Goal: Task Accomplishment & Management: Use online tool/utility

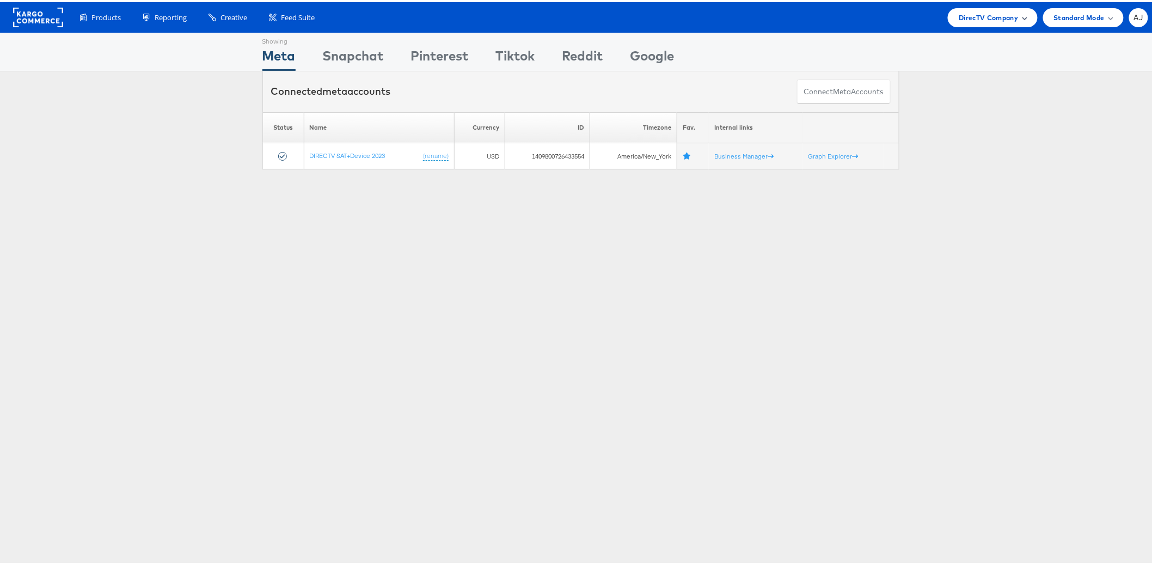
click at [982, 9] on div "DirecTV Company" at bounding box center [992, 15] width 89 height 19
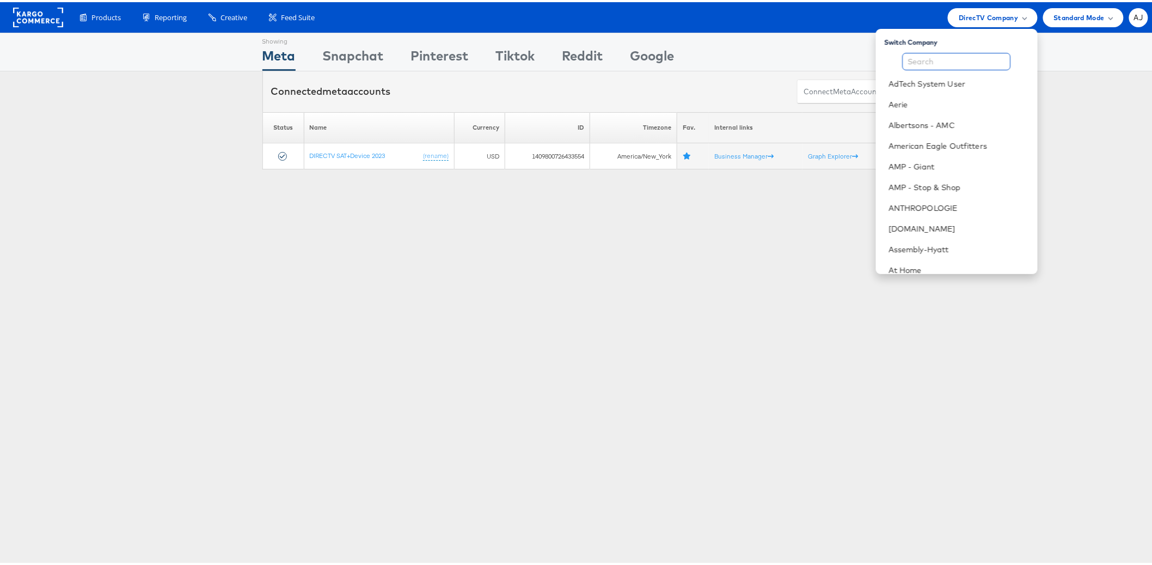
click at [934, 58] on input "text" at bounding box center [957, 59] width 108 height 17
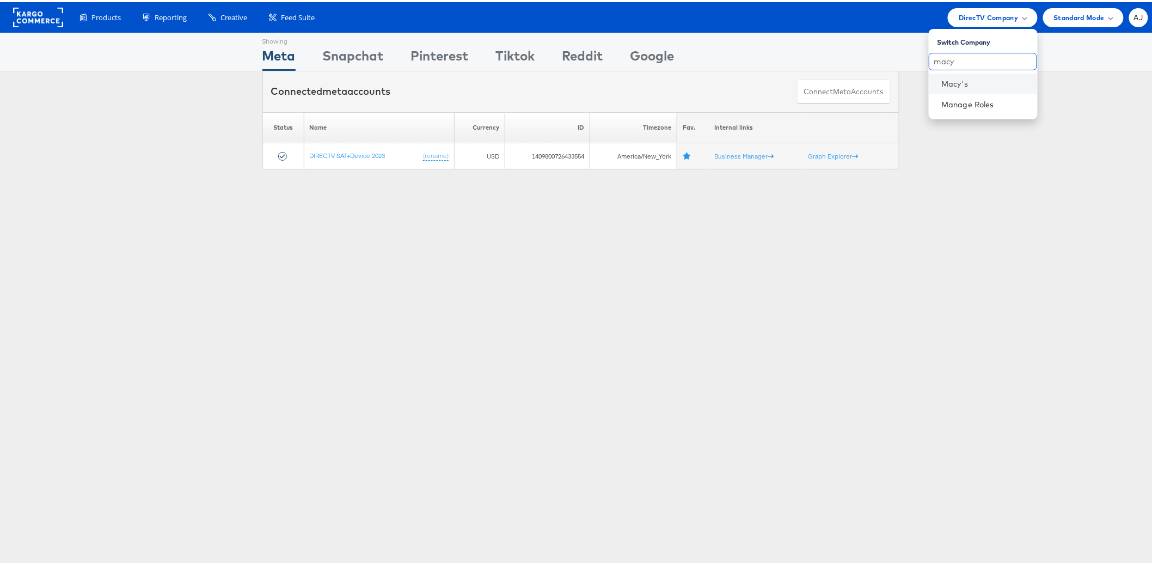
type input "macy"
click at [941, 72] on li "Macy's" at bounding box center [983, 81] width 109 height 21
click at [395, 306] on div "Showing Meta Showing Snapchat Showing Pinterest Showing Tiktok Showing Reddit S…" at bounding box center [580, 302] width 1161 height 544
click at [958, 25] on div "Products Product Catalogs Enhance Your Product Catalog, Map Them to Publishers,…" at bounding box center [580, 15] width 1161 height 30
click at [965, 20] on span "DirecTV Company" at bounding box center [988, 15] width 59 height 11
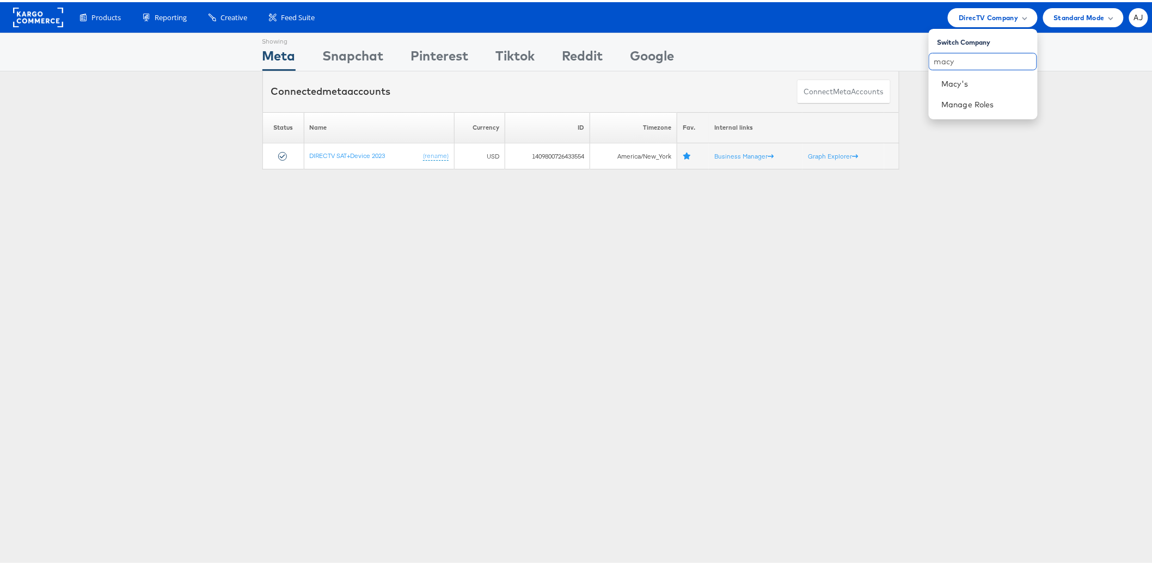
click at [940, 54] on input "macy" at bounding box center [983, 59] width 108 height 17
click at [949, 78] on link "Macy's" at bounding box center [985, 81] width 87 height 11
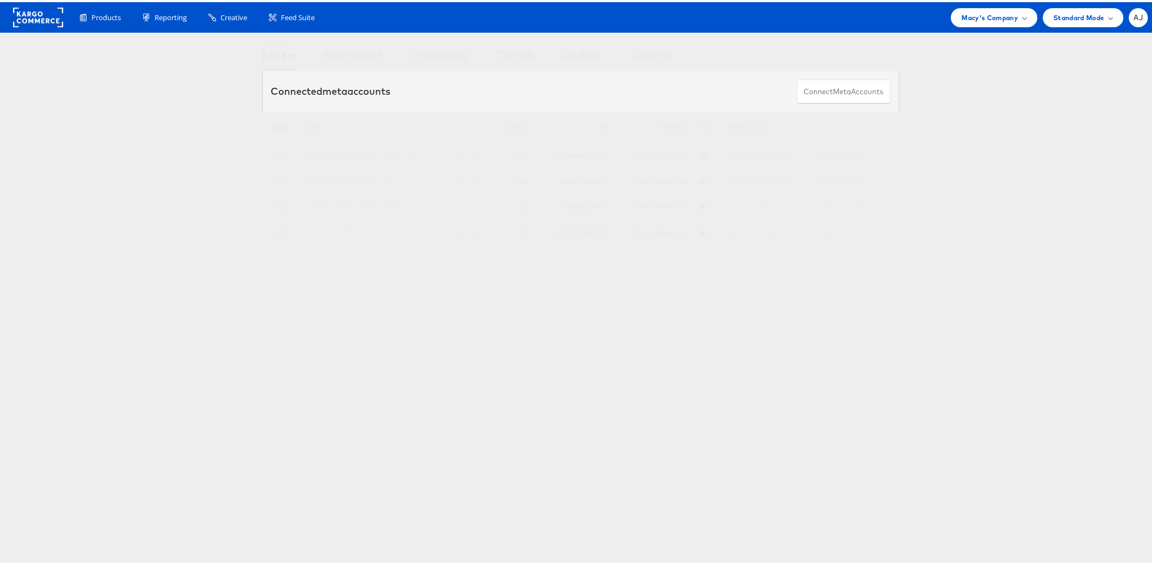
click at [186, 403] on div "Showing Meta Showing Snapchat Showing Pinterest Showing Tiktok Showing Reddit S…" at bounding box center [580, 302] width 1161 height 544
click at [400, 466] on div "Showing Meta Showing Snapchat Showing Pinterest Showing Tiktok Showing Reddit S…" at bounding box center [580, 302] width 1161 height 544
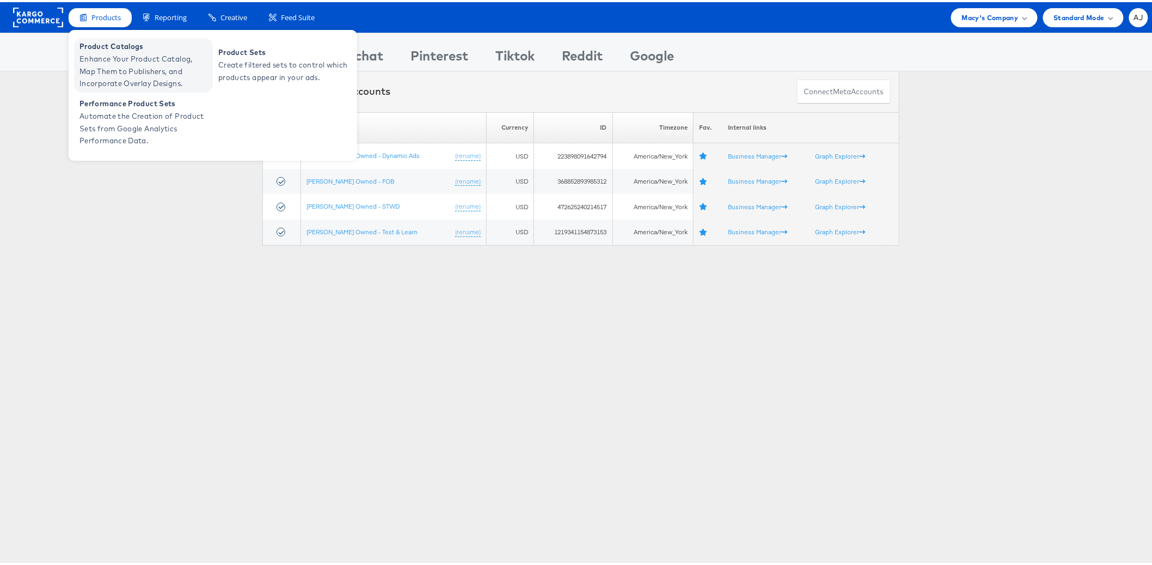
click at [99, 47] on span "Product Catalogs" at bounding box center [144, 44] width 131 height 13
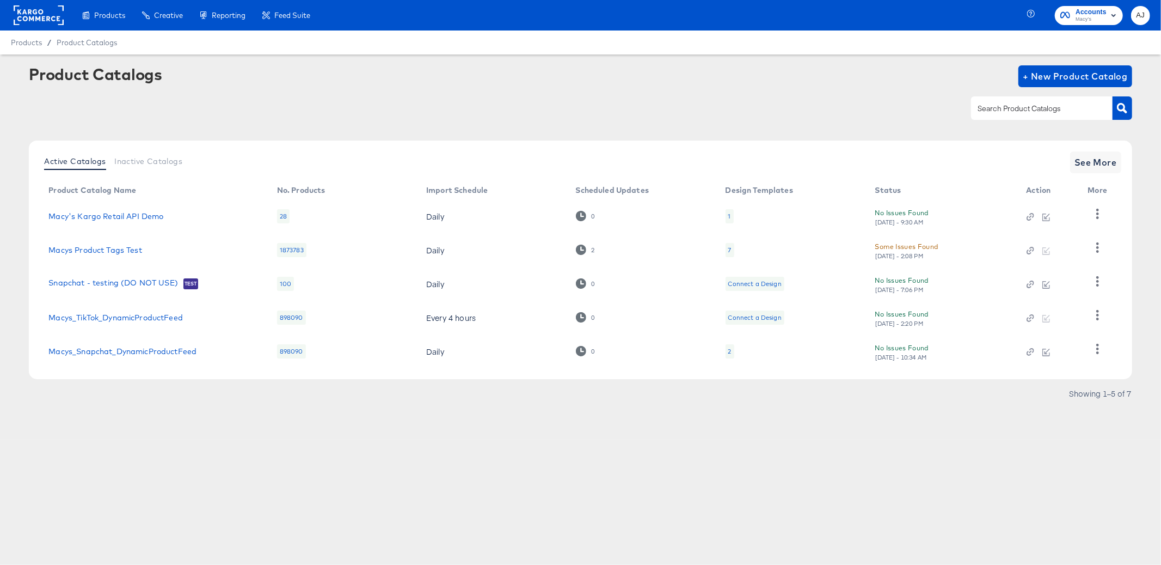
click at [435, 430] on article "Product Catalogs + New Product Catalog Active Catalogs Inactive Catalogs See Mo…" at bounding box center [580, 246] width 1161 height 385
click at [1112, 165] on span "See More" at bounding box center [1096, 162] width 42 height 15
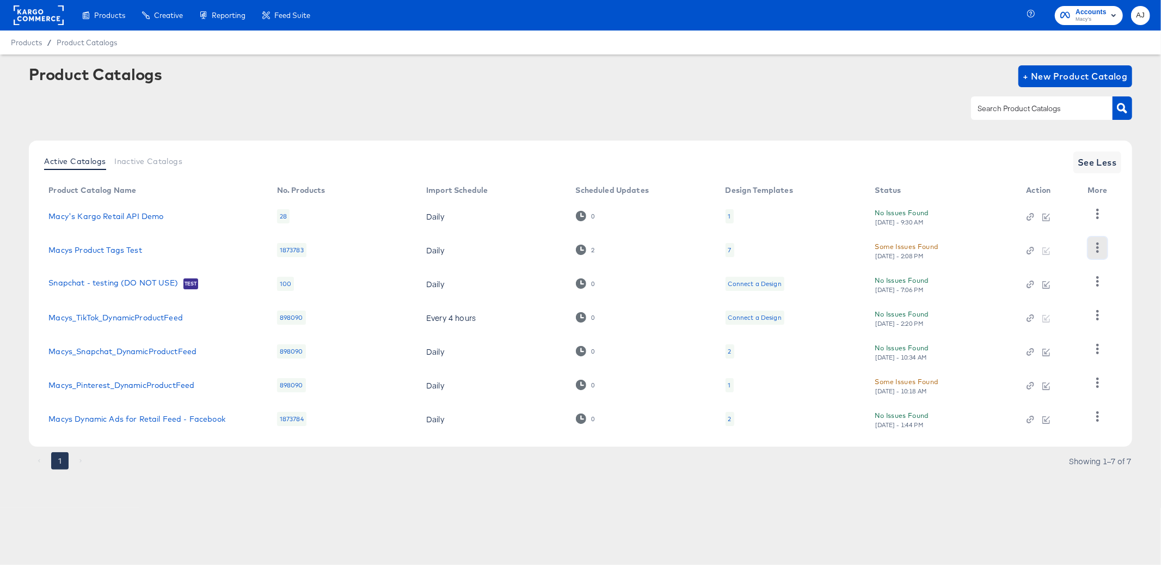
click at [1100, 248] on icon "button" at bounding box center [1098, 247] width 10 height 10
click at [401, 515] on div "Products Creative Reporting Feed Suite Accounts Macy's AJ Products / Product Ca…" at bounding box center [580, 282] width 1161 height 565
click at [1097, 250] on icon "button" at bounding box center [1097, 247] width 3 height 10
click at [1063, 338] on div "Business Manager" at bounding box center [1052, 339] width 109 height 17
click at [125, 246] on link "Macys Product Tags Test" at bounding box center [94, 250] width 93 height 9
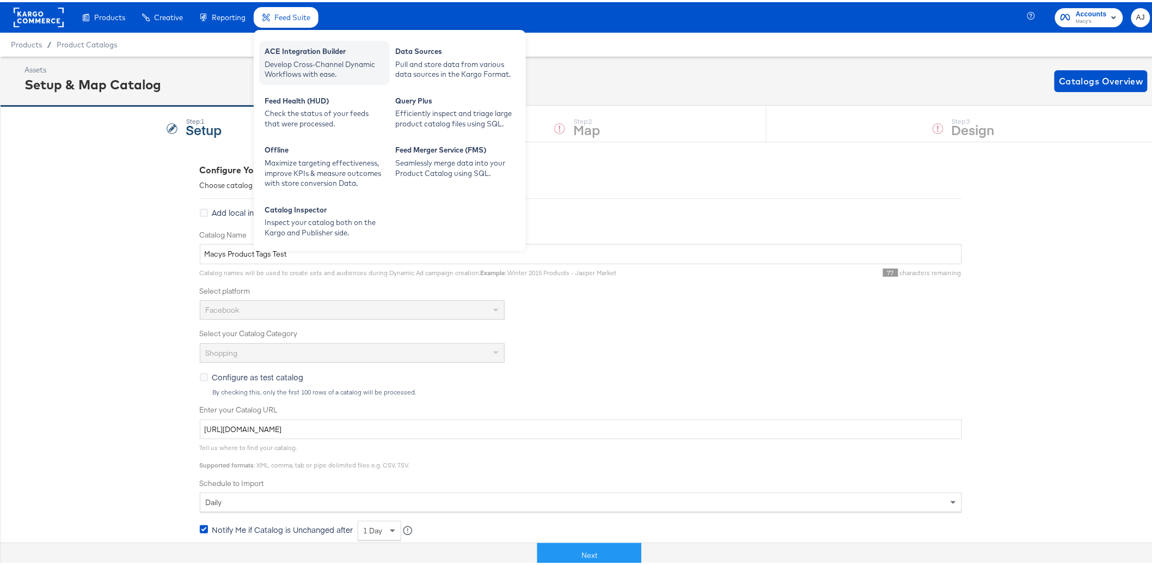
click at [326, 58] on div "Develop Cross-Channel Dynamic Workflows with ease." at bounding box center [325, 67] width 120 height 20
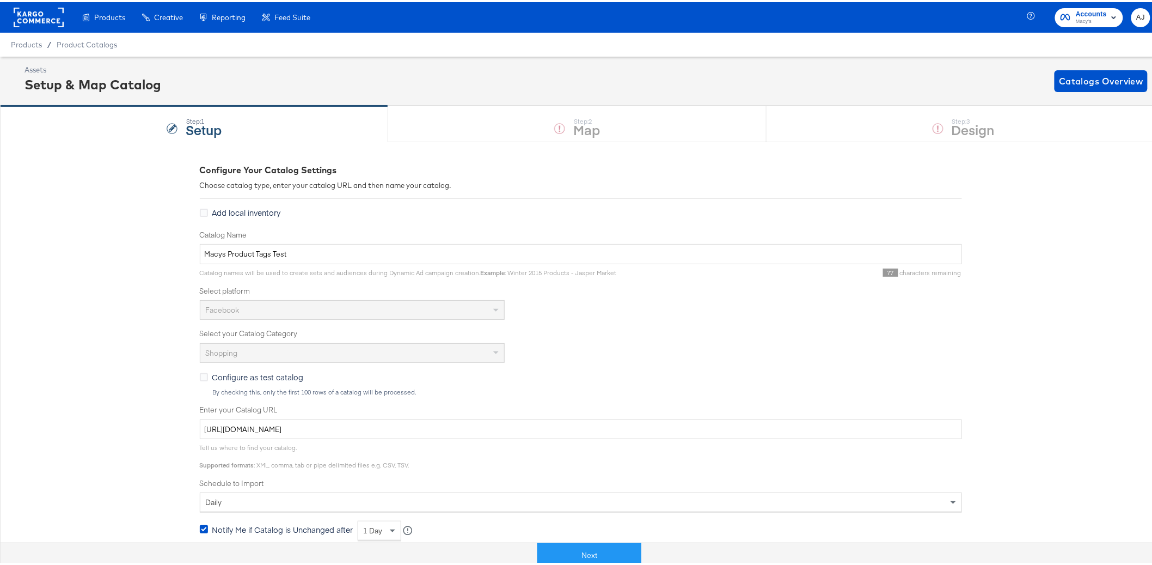
click at [80, 389] on div "Configure Your Catalog Settings Choose catalog type, enter your catalog URL and…" at bounding box center [580, 473] width 1161 height 668
click at [121, 291] on div "Configure Your Catalog Settings Choose catalog type, enter your catalog URL and…" at bounding box center [580, 473] width 1161 height 668
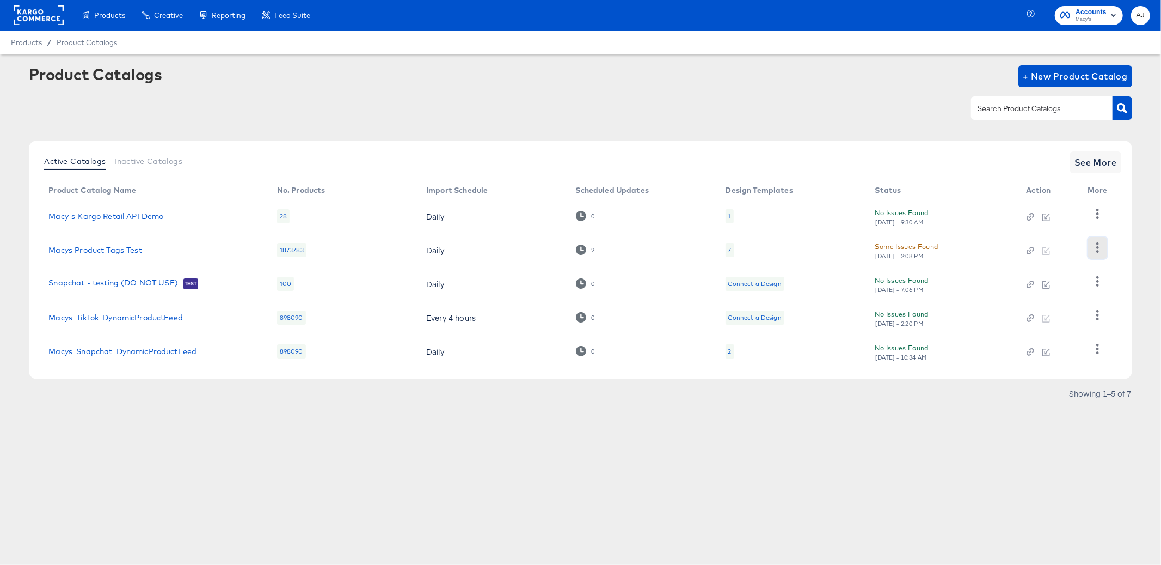
click at [1096, 248] on icon "button" at bounding box center [1097, 247] width 3 height 10
click at [1052, 249] on div "HUD Checks (Internal)" at bounding box center [1052, 248] width 109 height 17
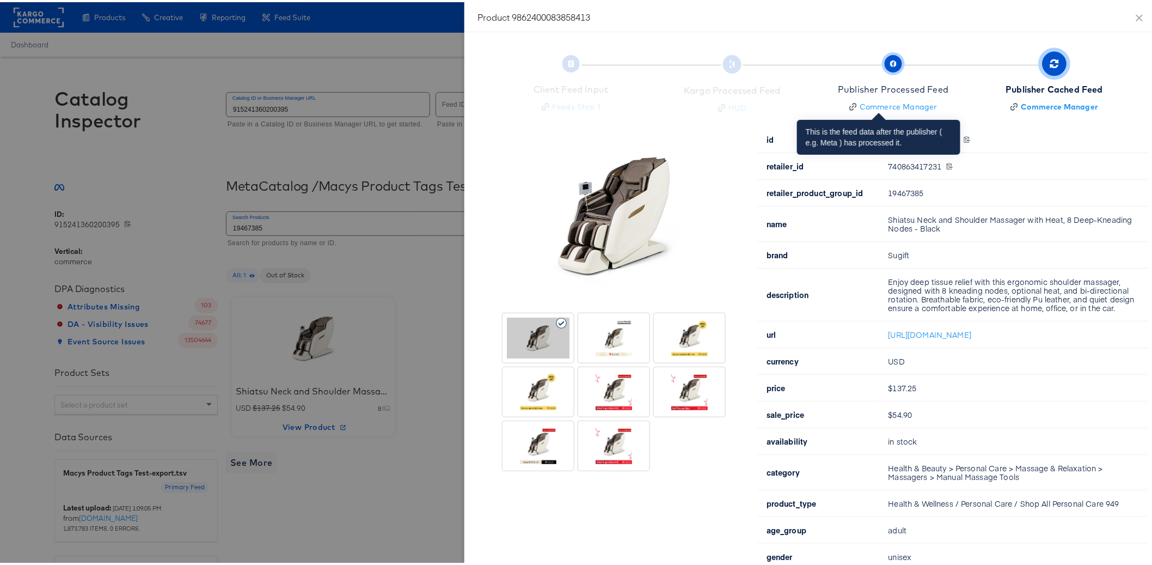
click at [875, 84] on div "Publisher Processed Feed" at bounding box center [893, 87] width 111 height 13
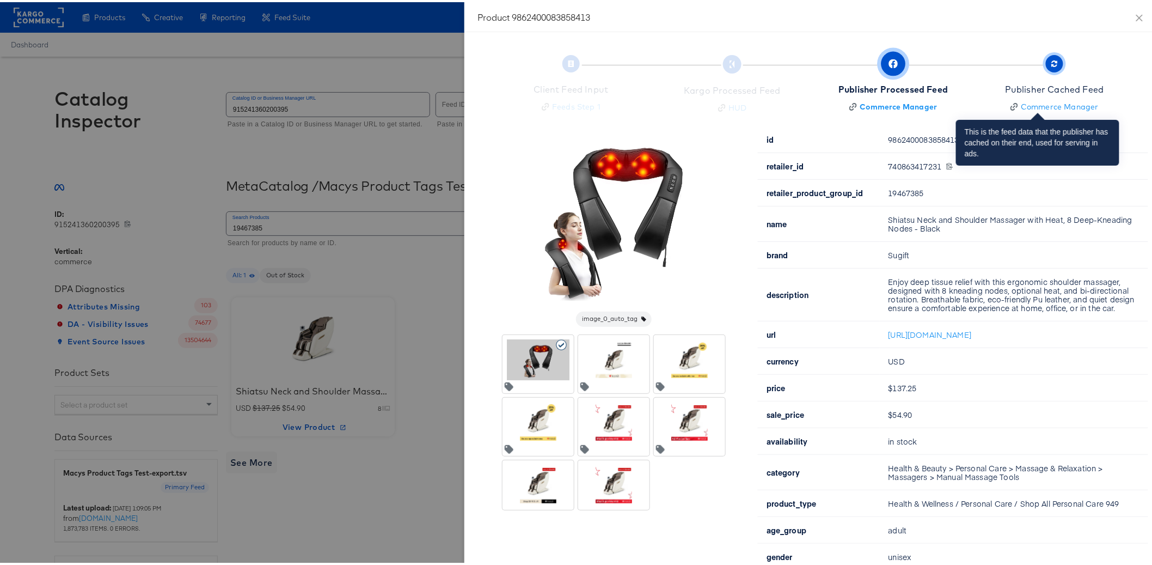
click at [1055, 88] on div "Publisher Cached Feed" at bounding box center [1054, 87] width 99 height 13
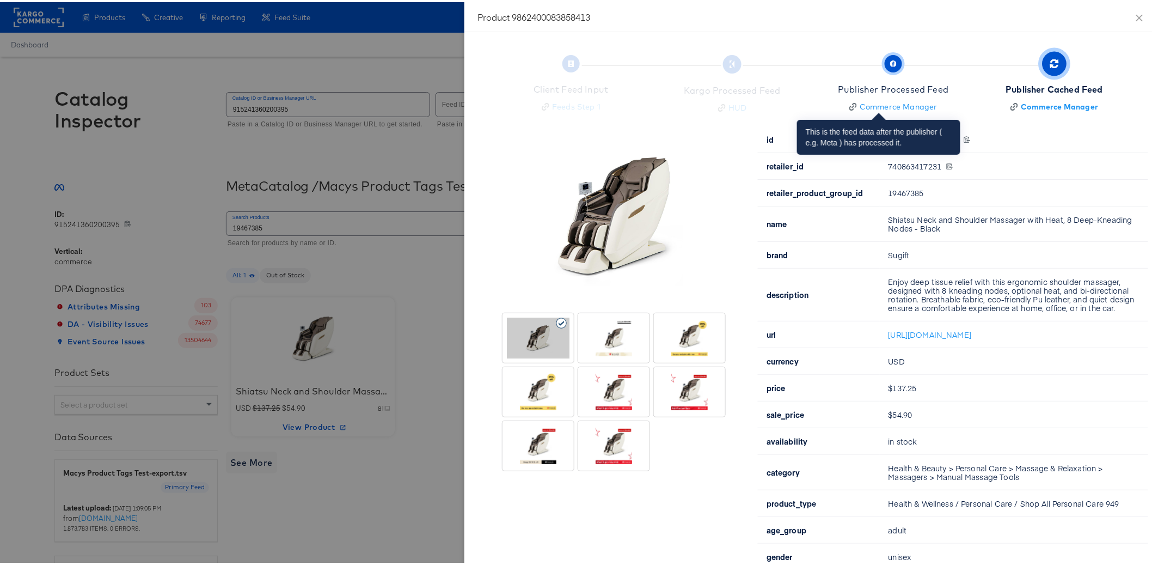
click at [904, 83] on div "Publisher Processed Feed" at bounding box center [893, 87] width 111 height 13
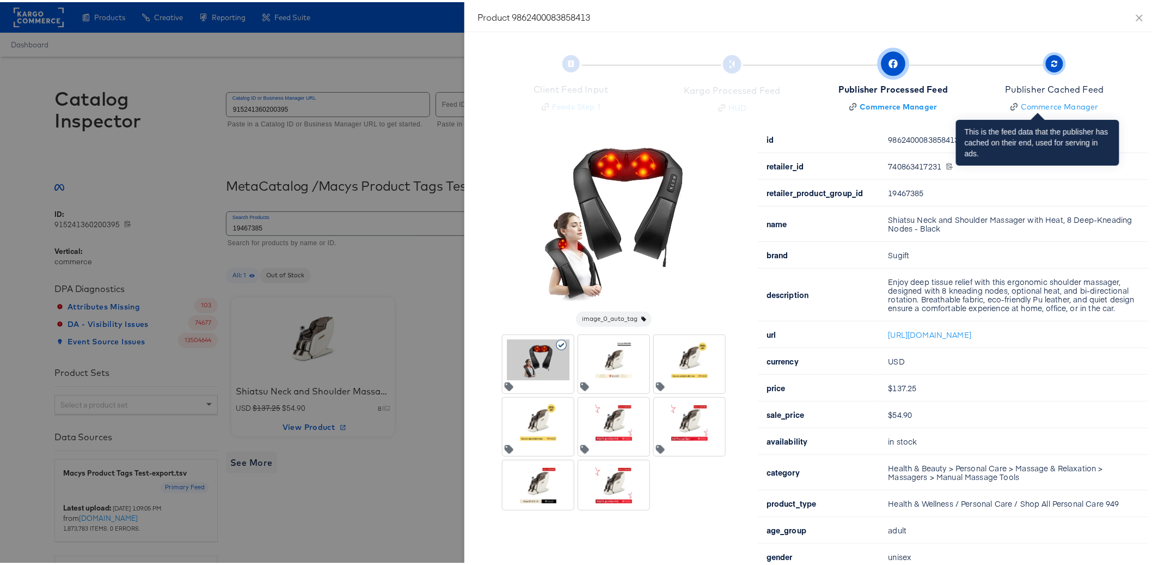
click at [1031, 85] on div "Publisher Cached Feed" at bounding box center [1054, 87] width 99 height 13
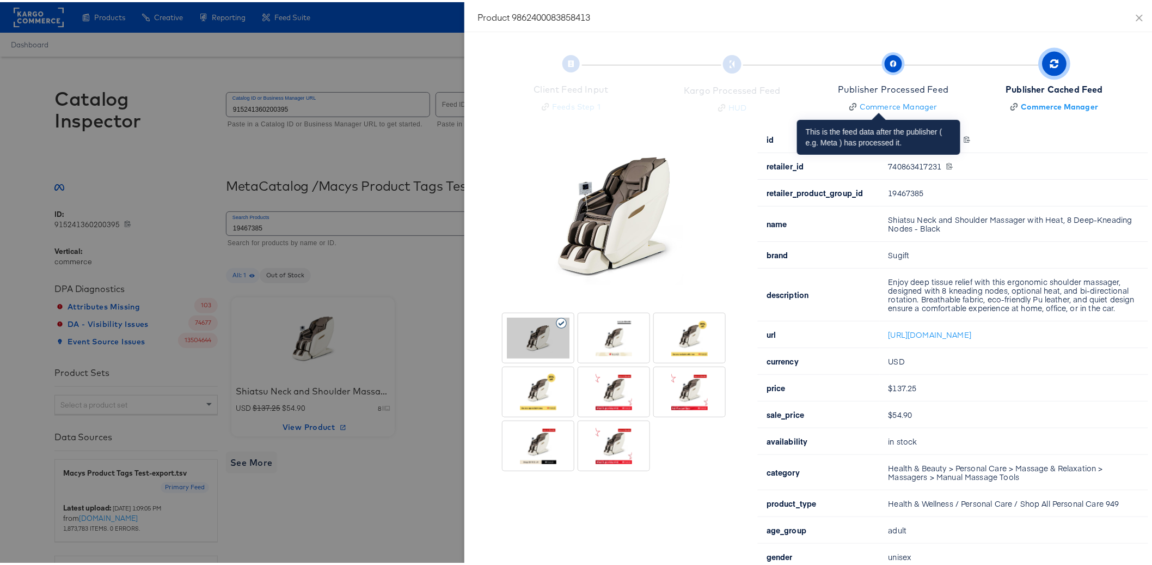
click at [876, 89] on div "Publisher Processed Feed" at bounding box center [893, 87] width 111 height 13
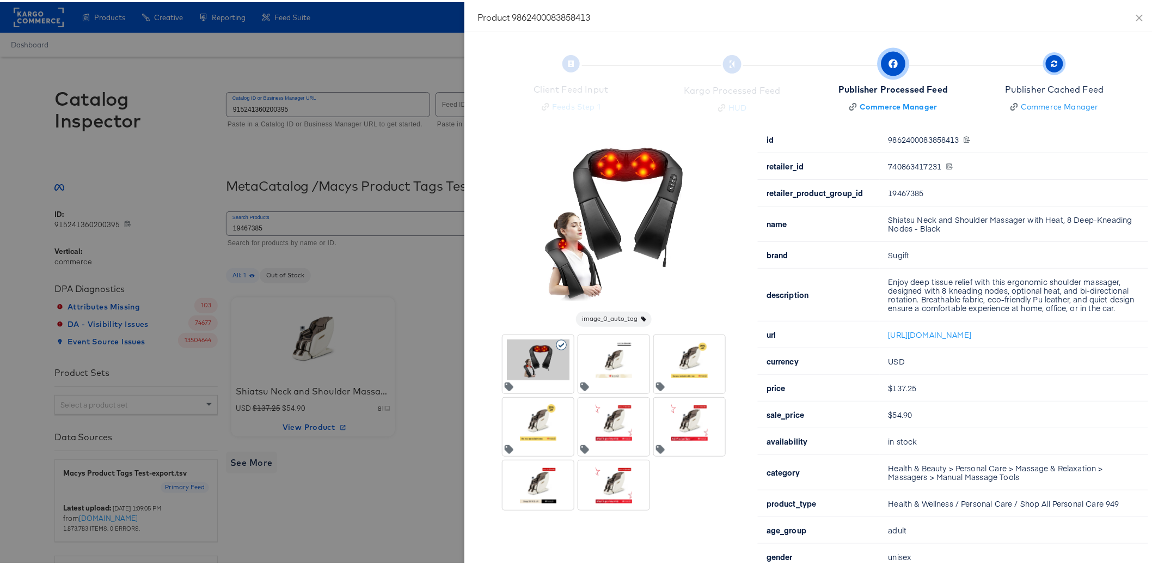
click at [1040, 86] on div "Publisher Cached Feed" at bounding box center [1054, 87] width 99 height 13
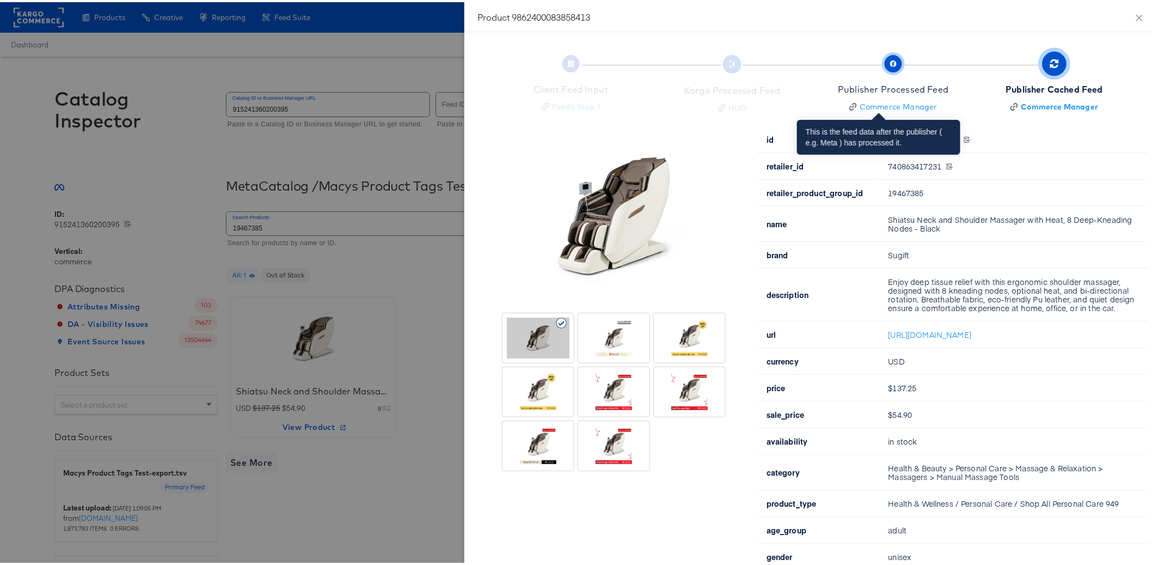
click at [887, 89] on div "Publisher Processed Feed" at bounding box center [893, 87] width 111 height 13
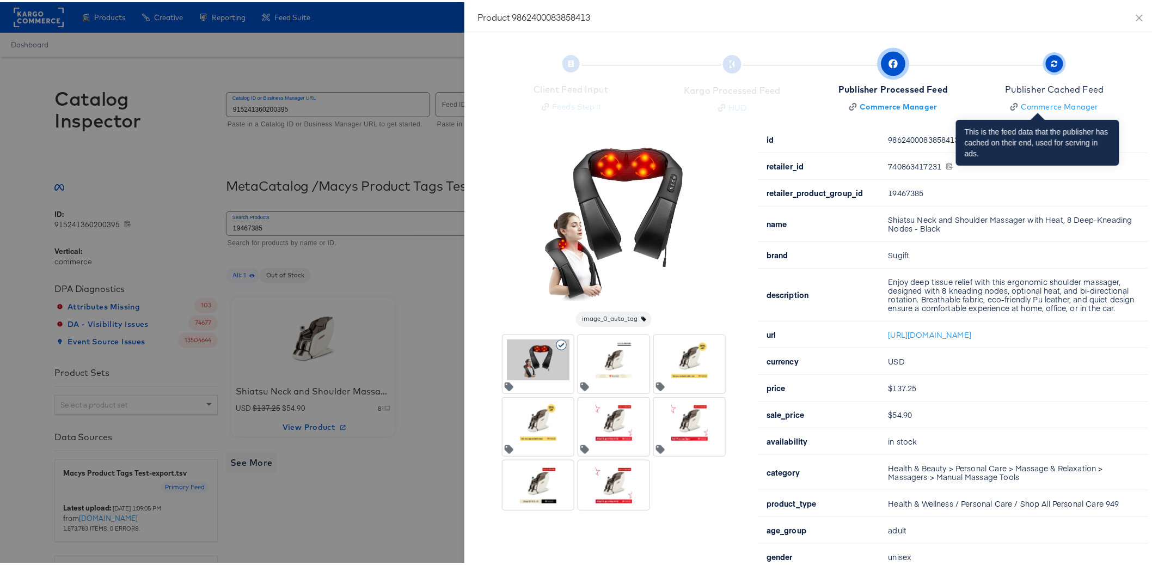
click at [1054, 89] on div "Publisher Cached Feed" at bounding box center [1054, 87] width 99 height 13
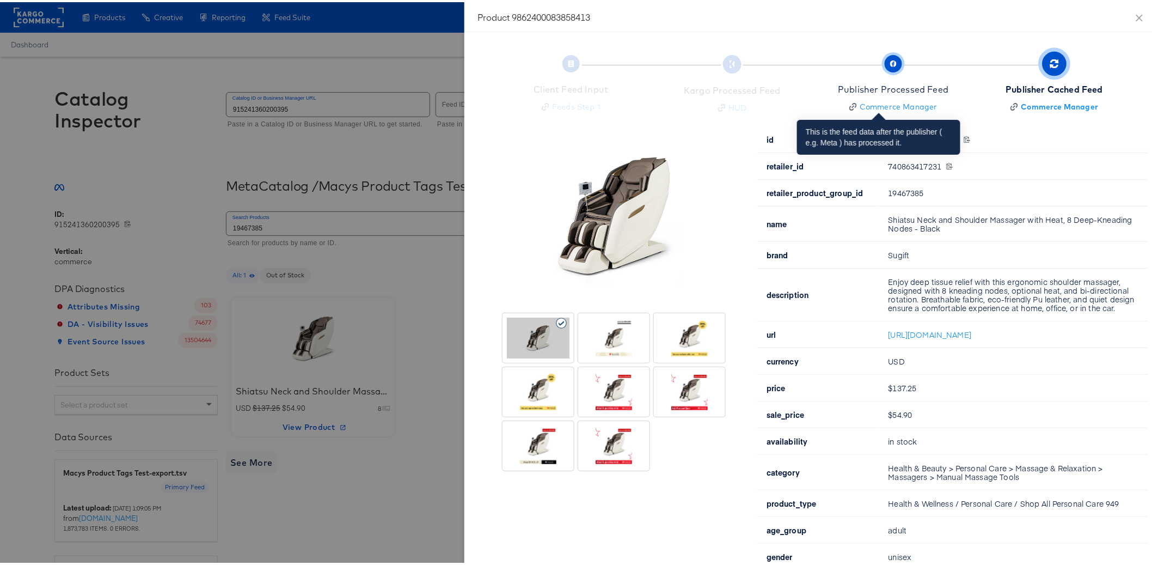
click at [892, 93] on div "Publisher Processed Feed" at bounding box center [893, 87] width 111 height 13
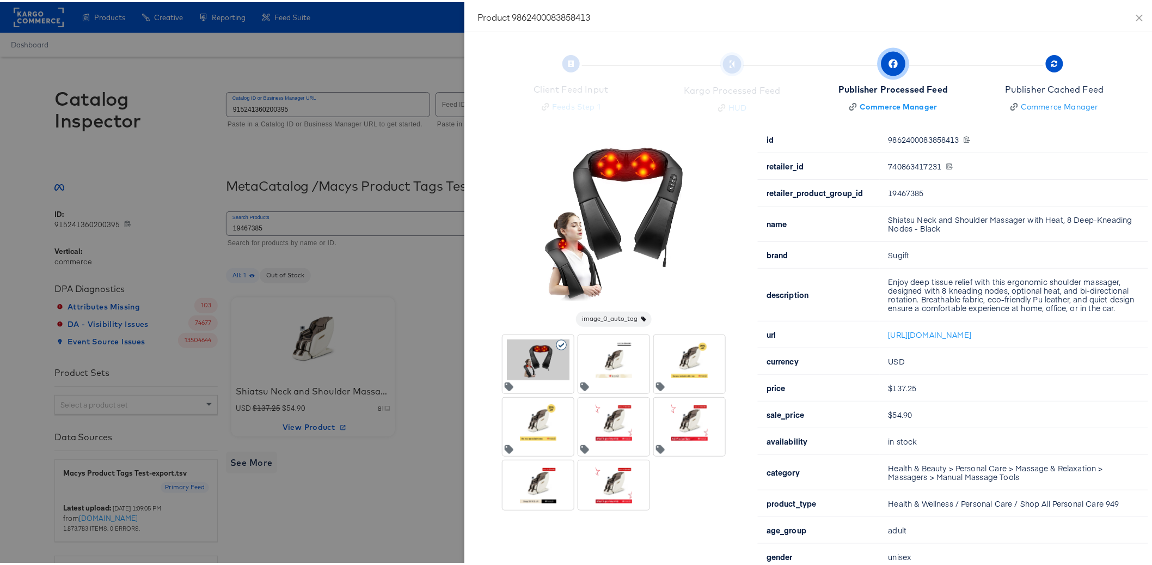
click at [747, 103] on div "Kargo Processed Feed HUD" at bounding box center [732, 83] width 152 height 55
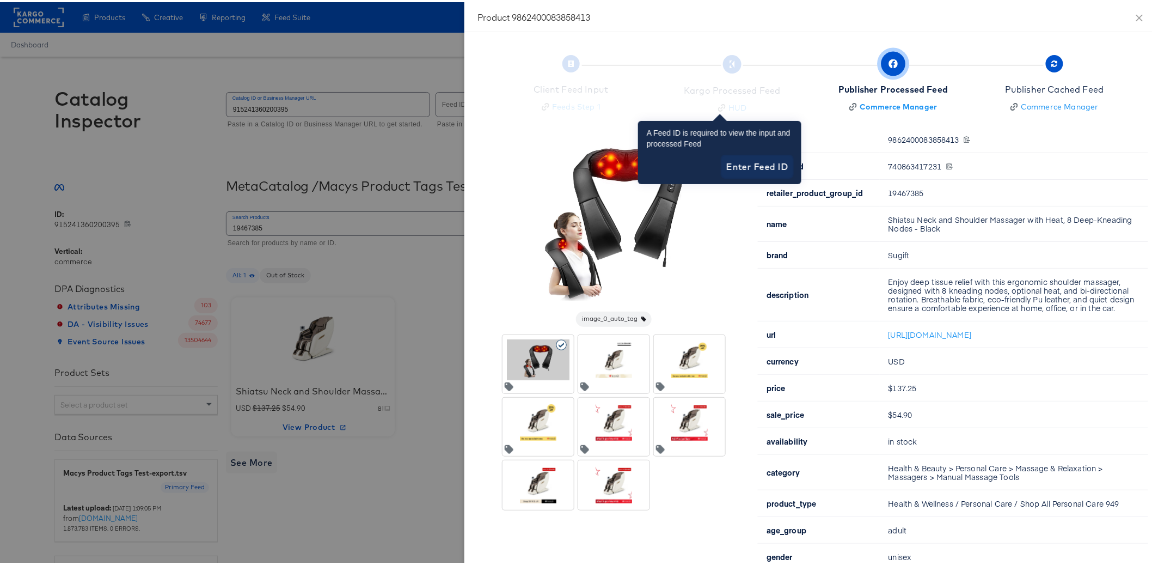
click at [758, 169] on span "Enter Feed ID" at bounding box center [757, 164] width 62 height 15
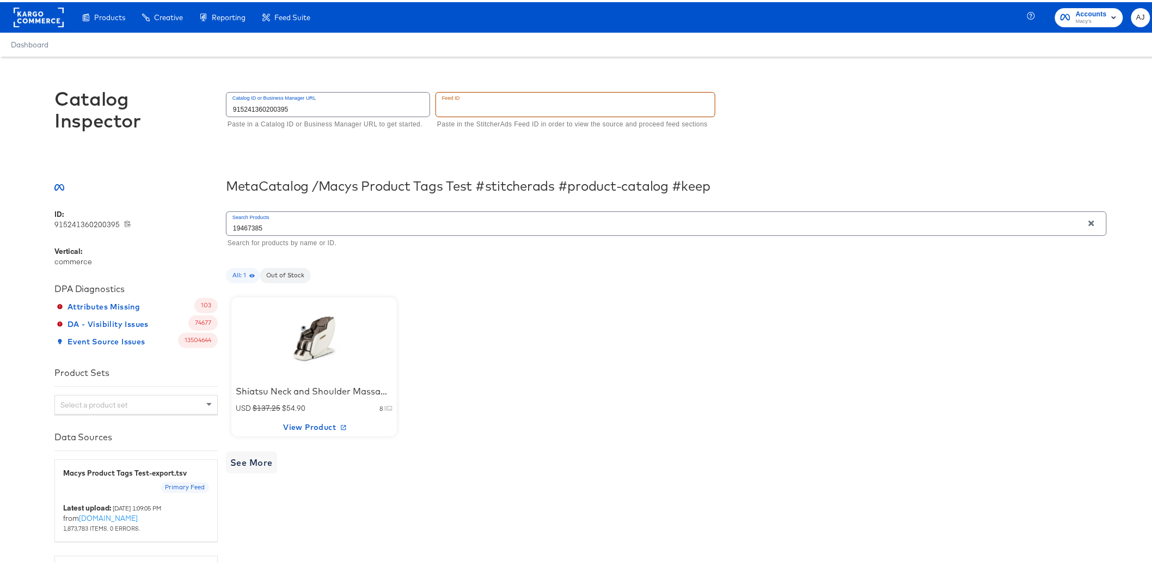
click at [467, 107] on input "text" at bounding box center [575, 101] width 279 height 23
click at [836, 124] on div "Catalog ID or Business Manager URL 915241360200395 Paste in a Catalog ID or Bus…" at bounding box center [666, 109] width 881 height 42
click at [313, 354] on div at bounding box center [314, 336] width 93 height 68
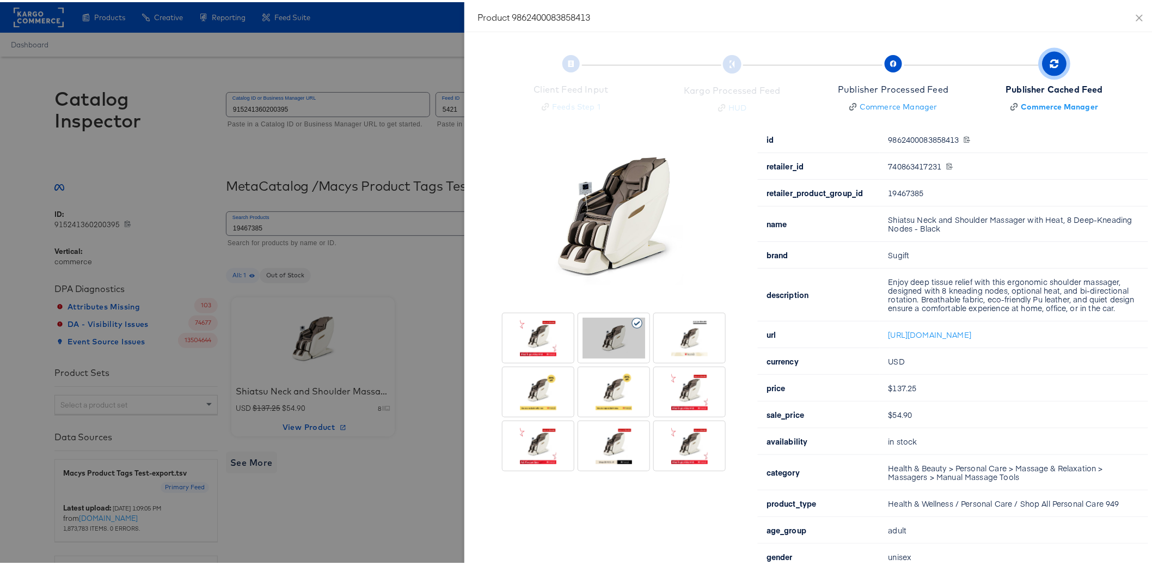
click at [177, 108] on div at bounding box center [580, 282] width 1161 height 565
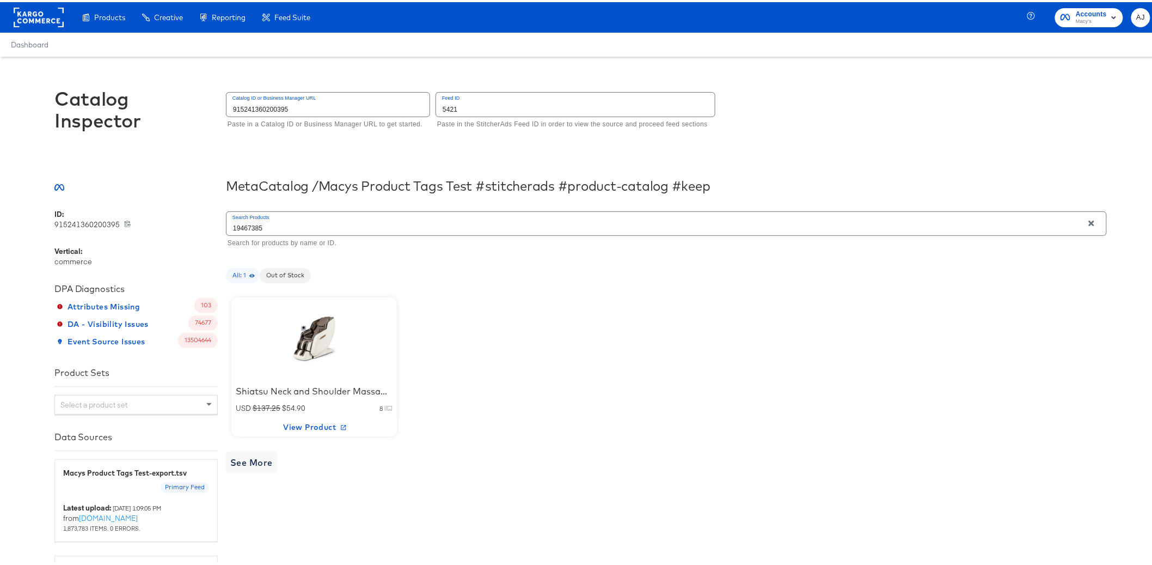
click at [480, 95] on input "5421" at bounding box center [575, 101] width 279 height 23
click at [492, 106] on input "5421" at bounding box center [575, 101] width 279 height 23
click at [492, 106] on input "5550" at bounding box center [575, 101] width 279 height 23
type input "5550"
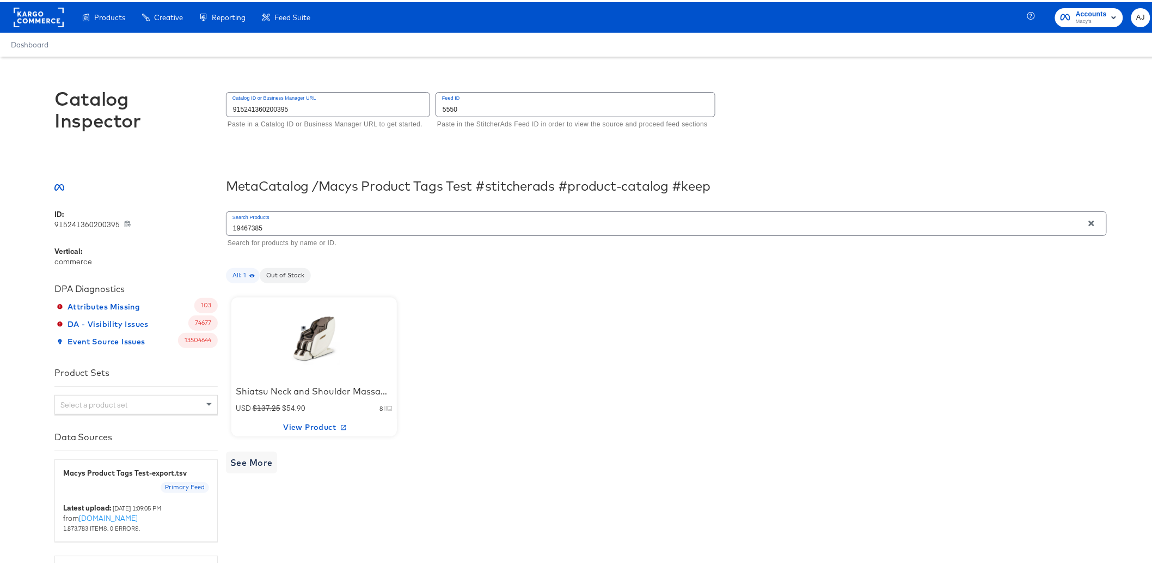
click at [771, 146] on div "Catalog Inspector Catalog ID or Business Manager URL 915241360200395 Paste in a…" at bounding box center [580, 112] width 1052 height 117
click at [596, 112] on input "5550" at bounding box center [575, 101] width 279 height 23
click at [310, 332] on div at bounding box center [314, 336] width 93 height 68
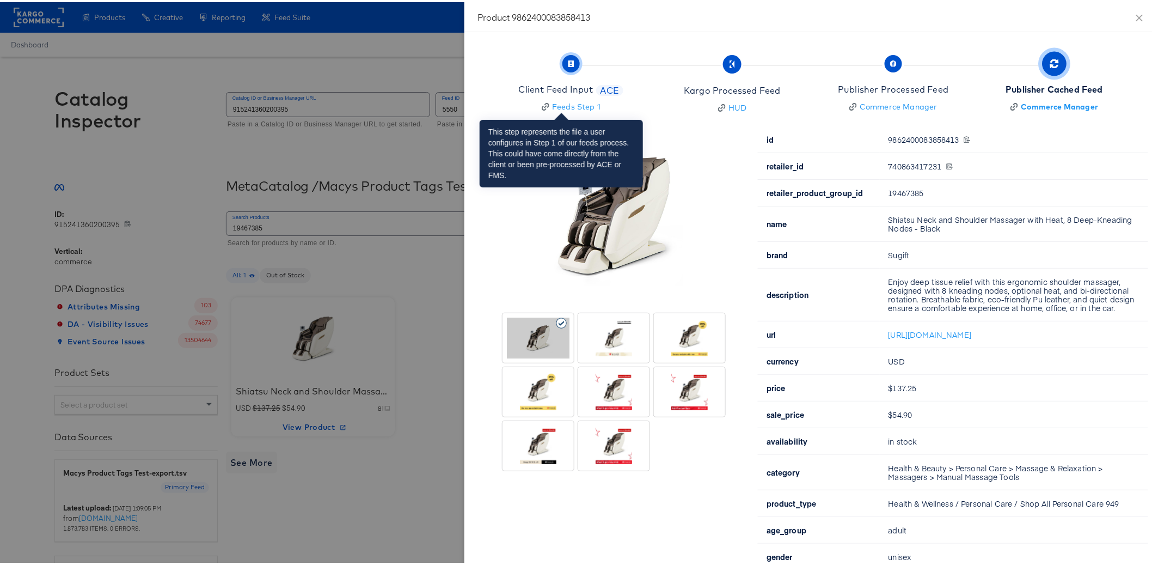
click at [559, 91] on div "Client Feed Input" at bounding box center [556, 87] width 75 height 13
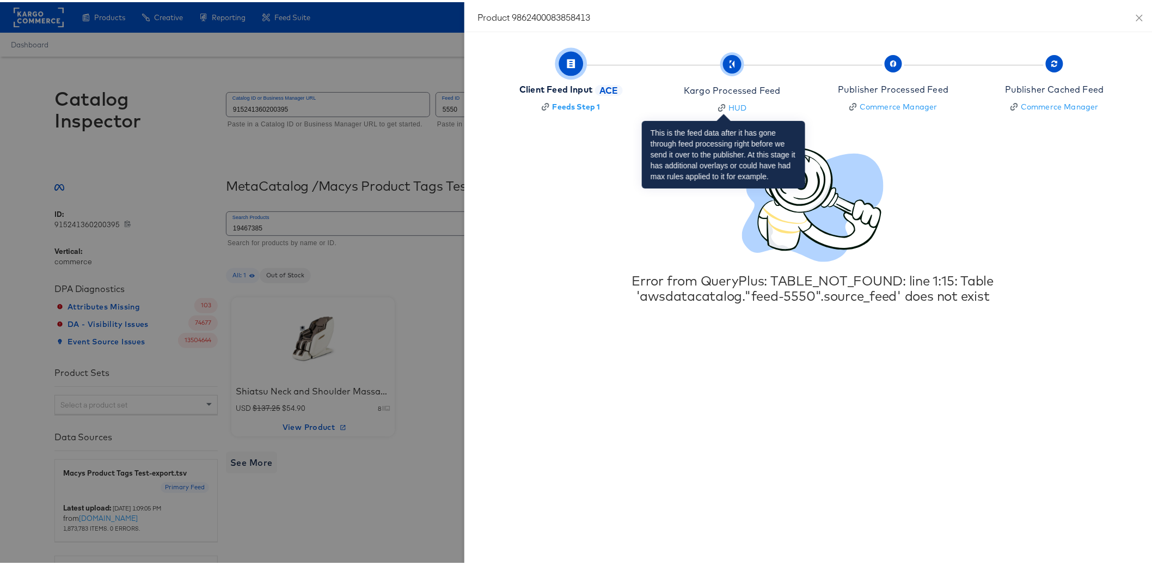
click at [716, 90] on div "Kargo Processed Feed" at bounding box center [732, 88] width 96 height 13
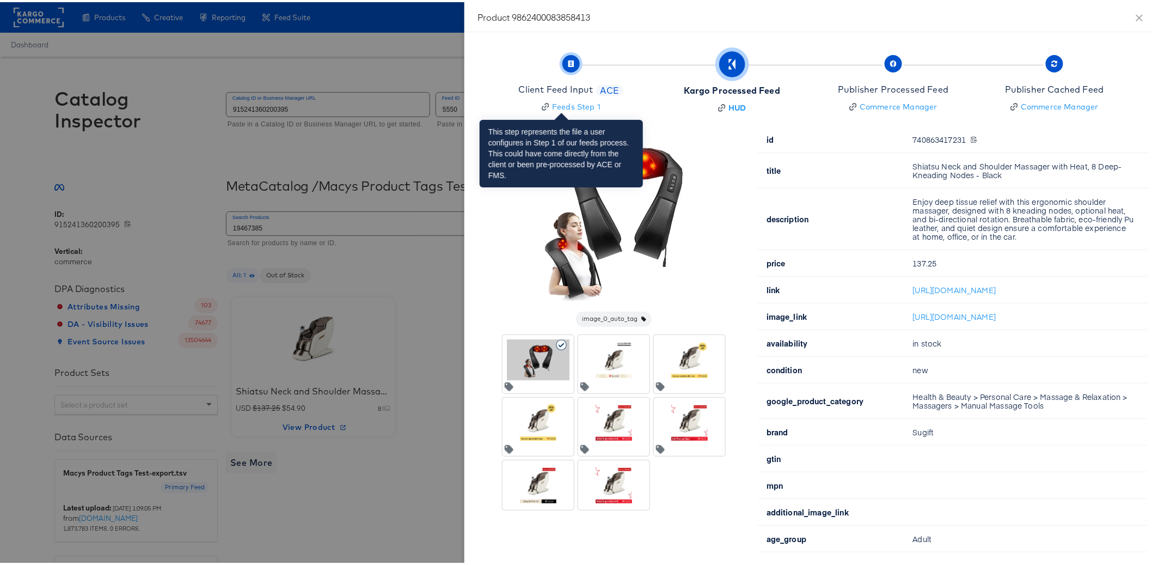
click at [553, 93] on div "Client Feed Input" at bounding box center [556, 87] width 75 height 13
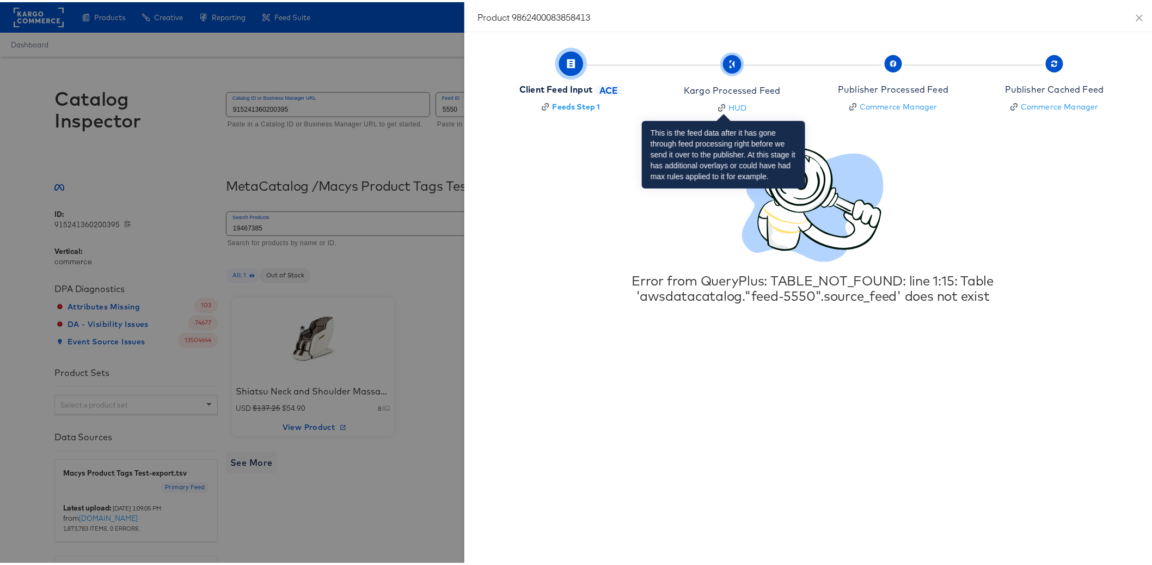
click at [721, 87] on div "Kargo Processed Feed" at bounding box center [732, 88] width 96 height 13
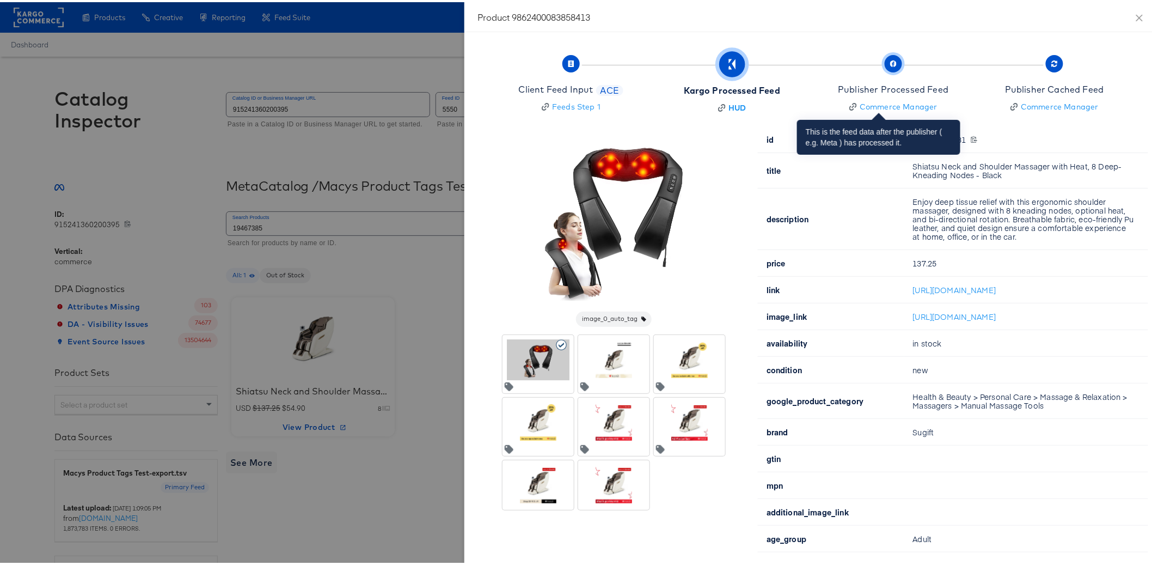
click at [875, 89] on div "Publisher Processed Feed" at bounding box center [893, 87] width 111 height 13
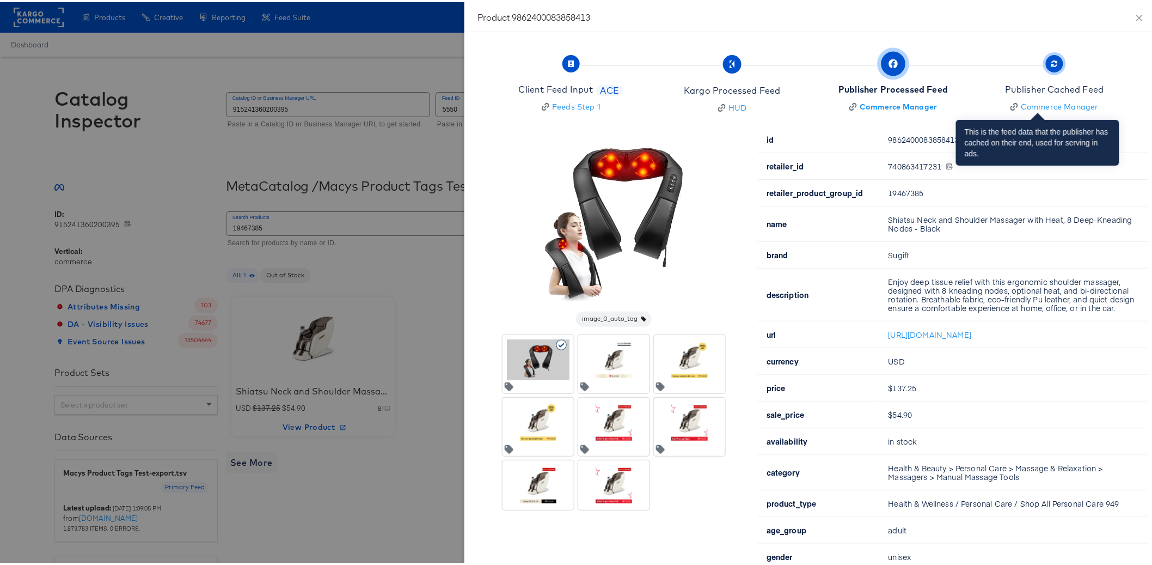
click at [1042, 82] on div "Publisher Cached Feed" at bounding box center [1054, 87] width 99 height 13
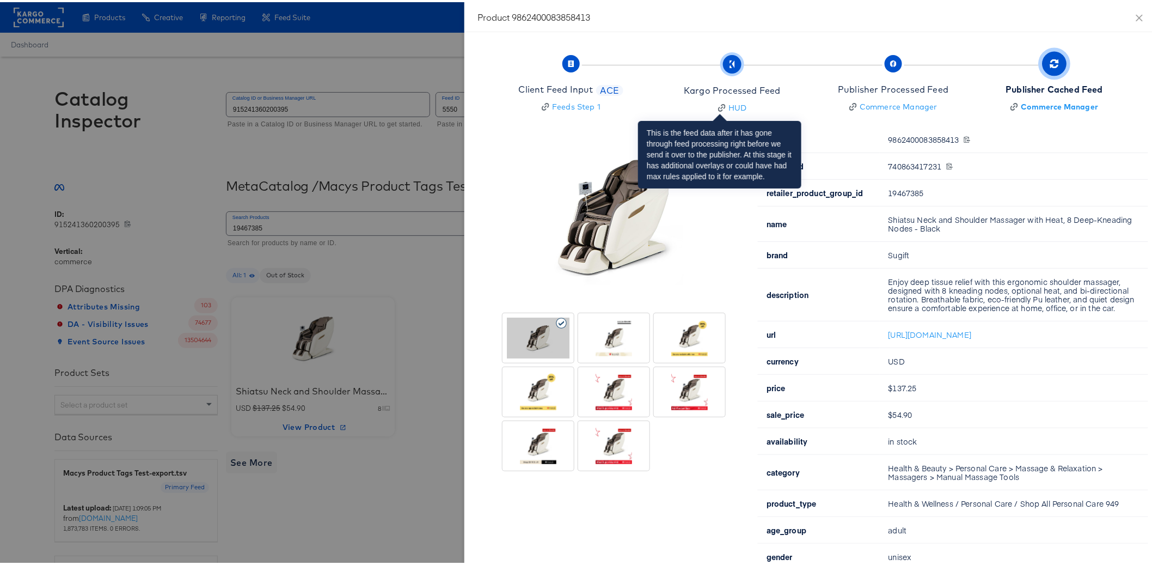
click at [702, 81] on span "Kargo Processed Feed HUD" at bounding box center [732, 83] width 96 height 55
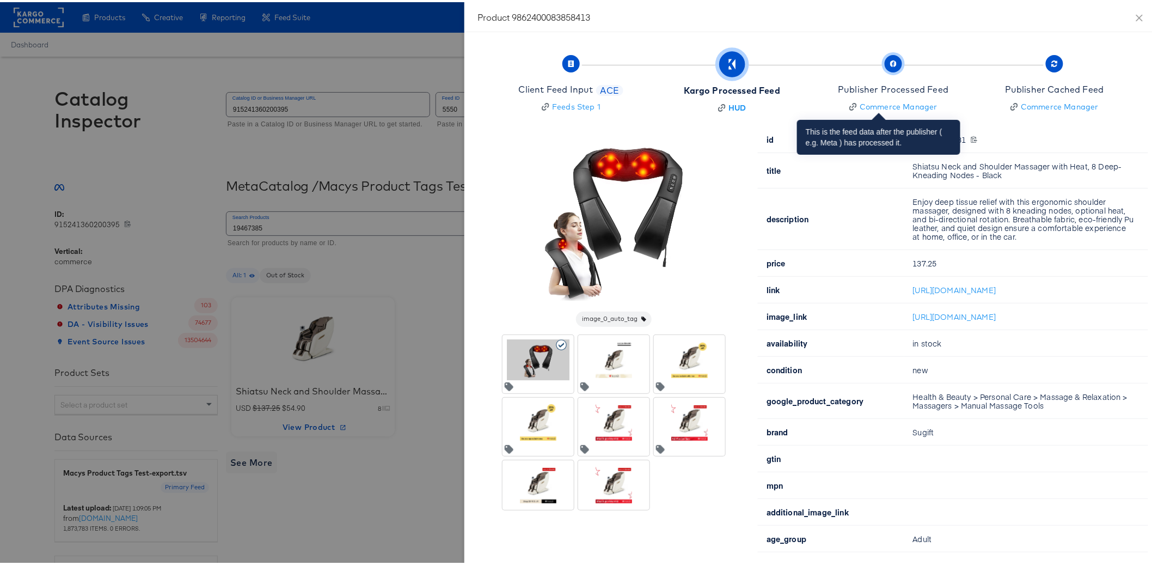
click at [869, 87] on div "Publisher Processed Feed" at bounding box center [893, 87] width 111 height 13
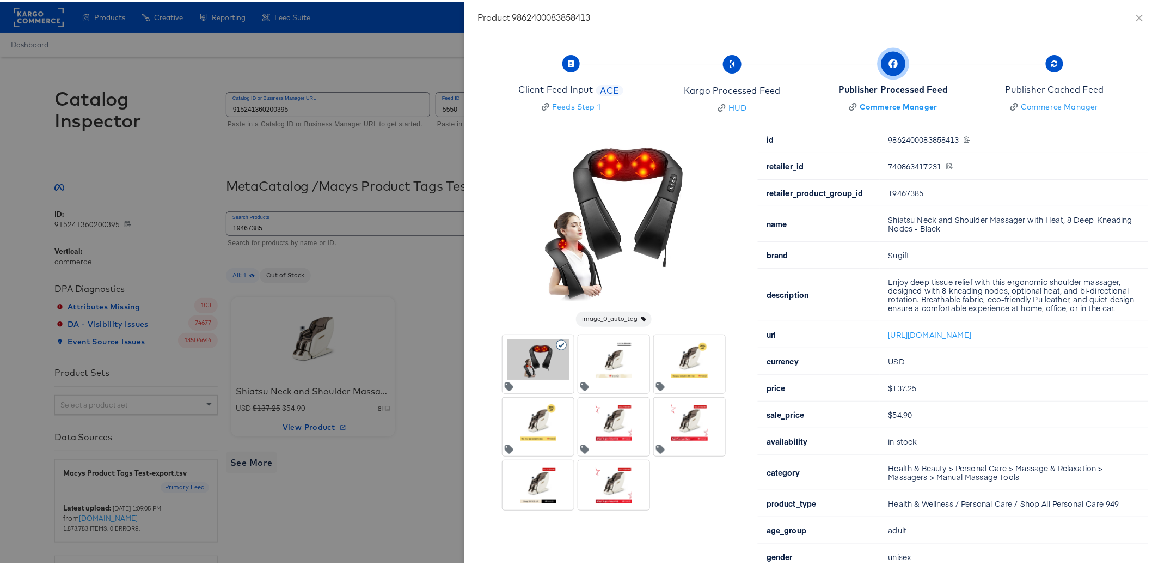
click at [605, 358] on div at bounding box center [613, 357] width 63 height 41
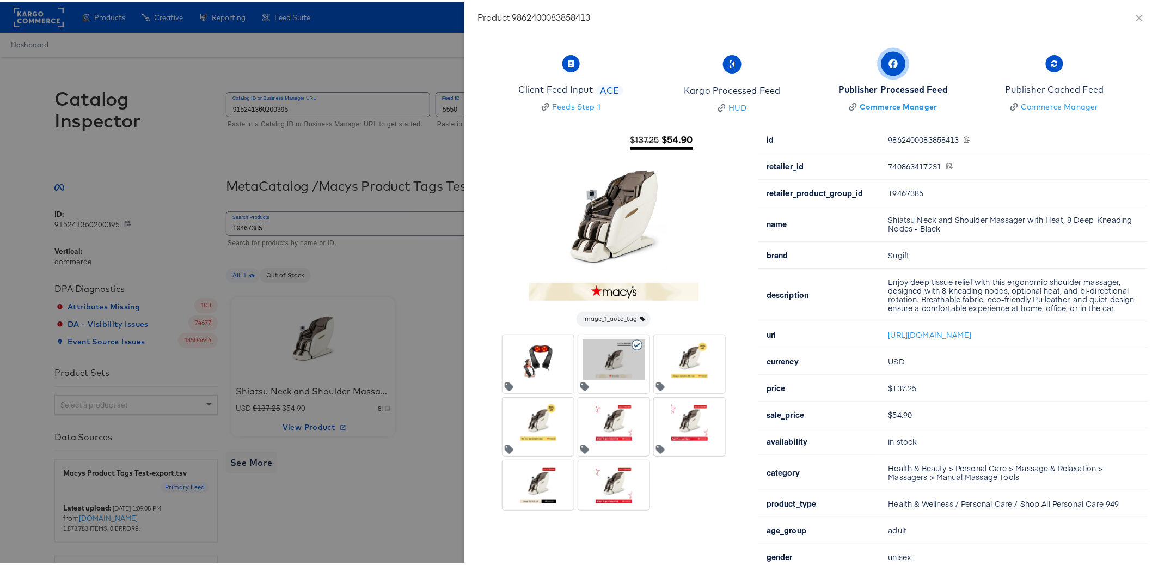
click at [347, 274] on div at bounding box center [580, 282] width 1161 height 565
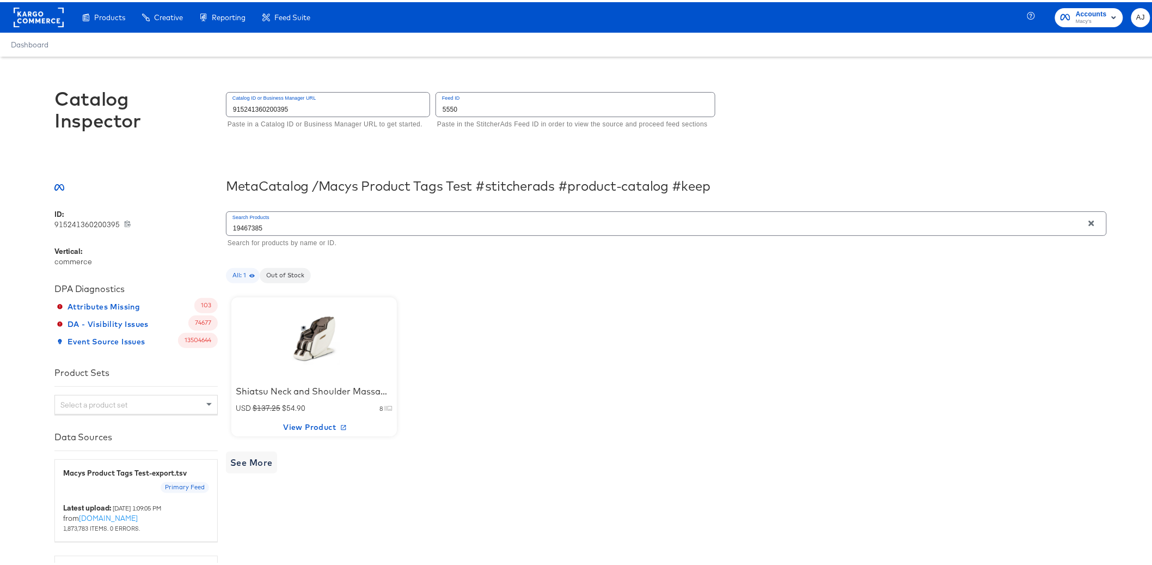
click at [600, 391] on div "Shiatsu Neck and Shoulder Massager with Heat, 8 Deep-Kneading Nodes - Black USD…" at bounding box center [666, 365] width 881 height 150
click at [344, 358] on div at bounding box center [314, 336] width 93 height 68
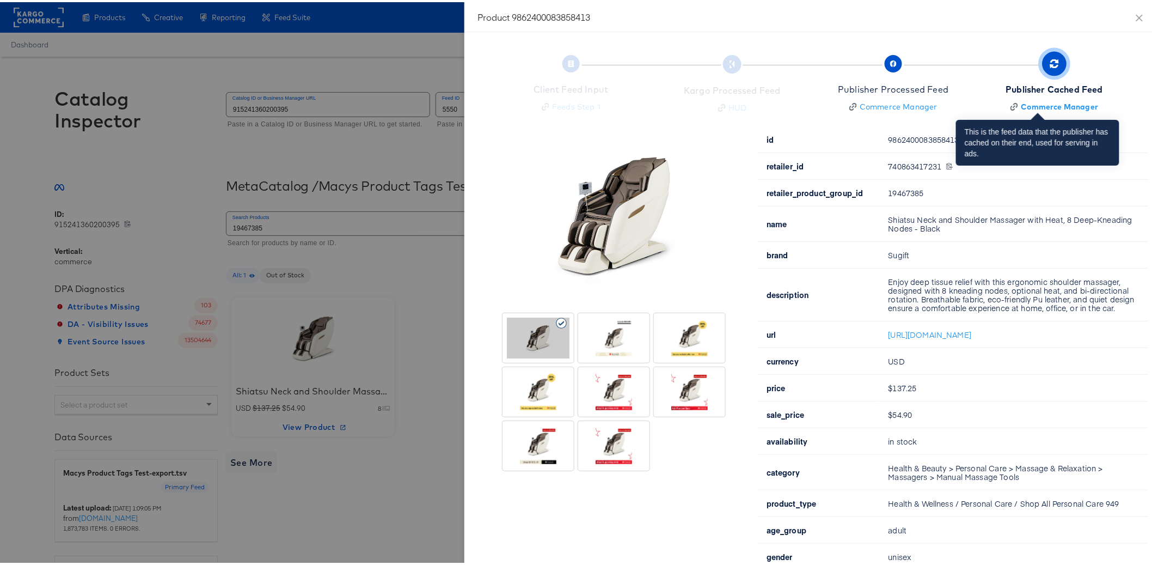
click at [1038, 87] on div "Publisher Cached Feed" at bounding box center [1054, 87] width 97 height 13
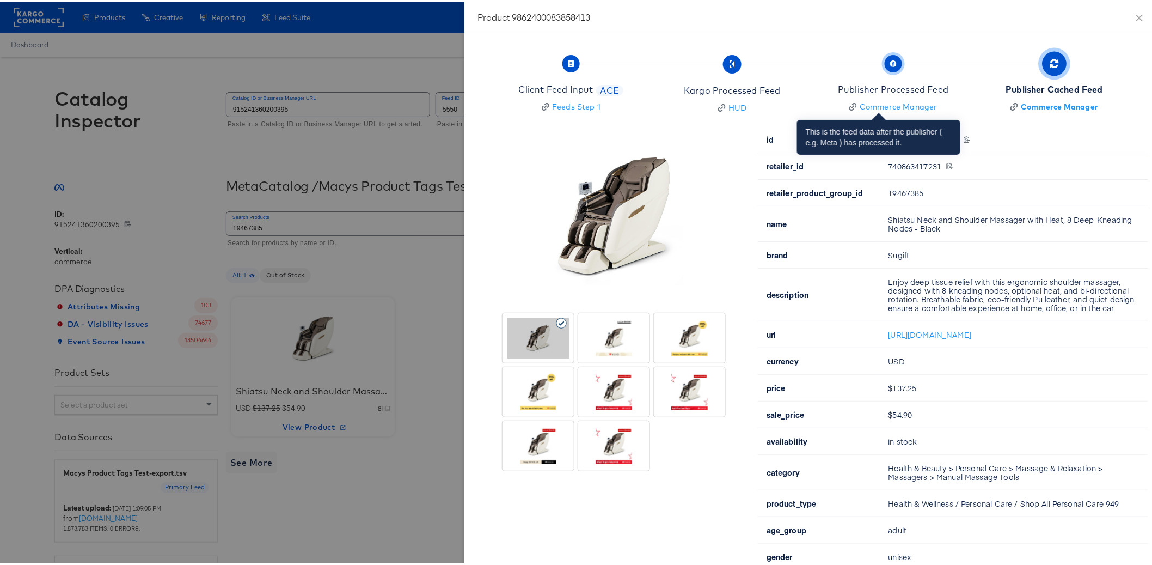
click at [885, 89] on div "Publisher Processed Feed" at bounding box center [893, 87] width 111 height 13
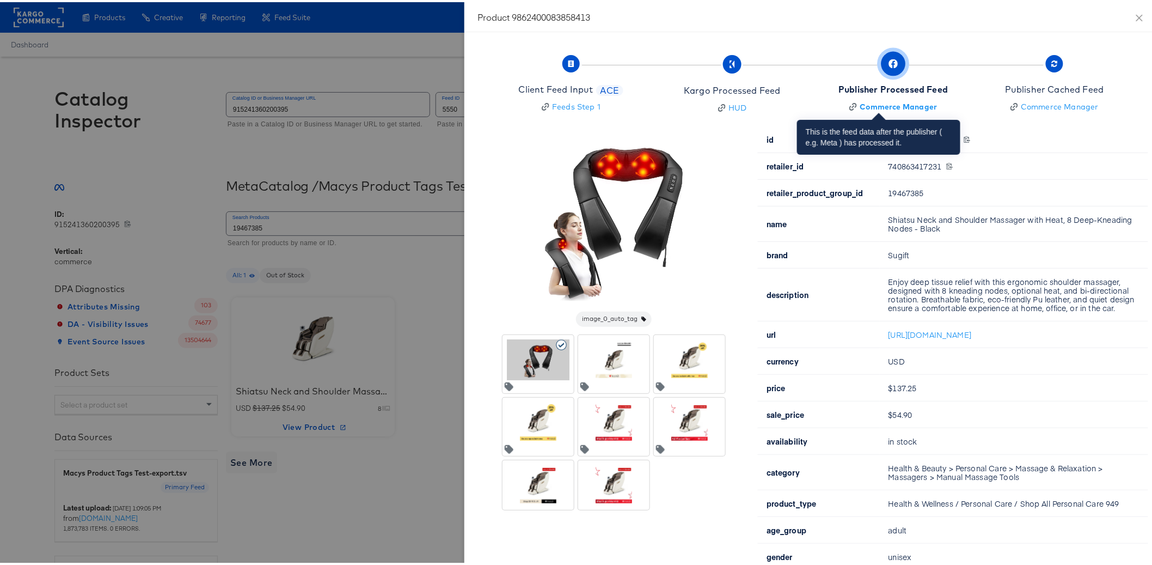
click at [867, 87] on div "Publisher Processed Feed" at bounding box center [892, 87] width 109 height 13
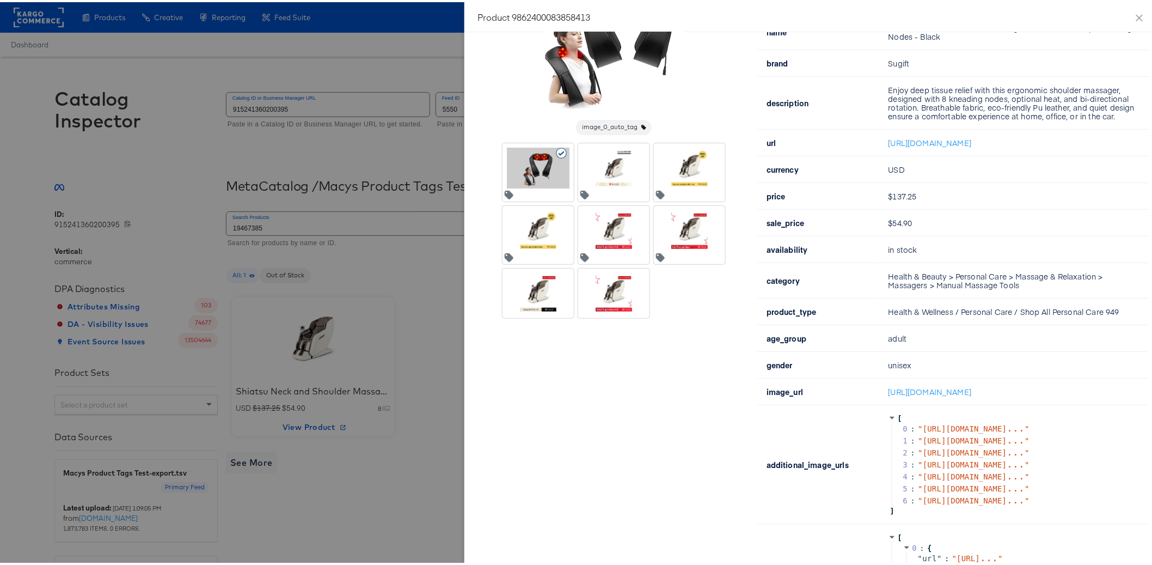
scroll to position [394, 0]
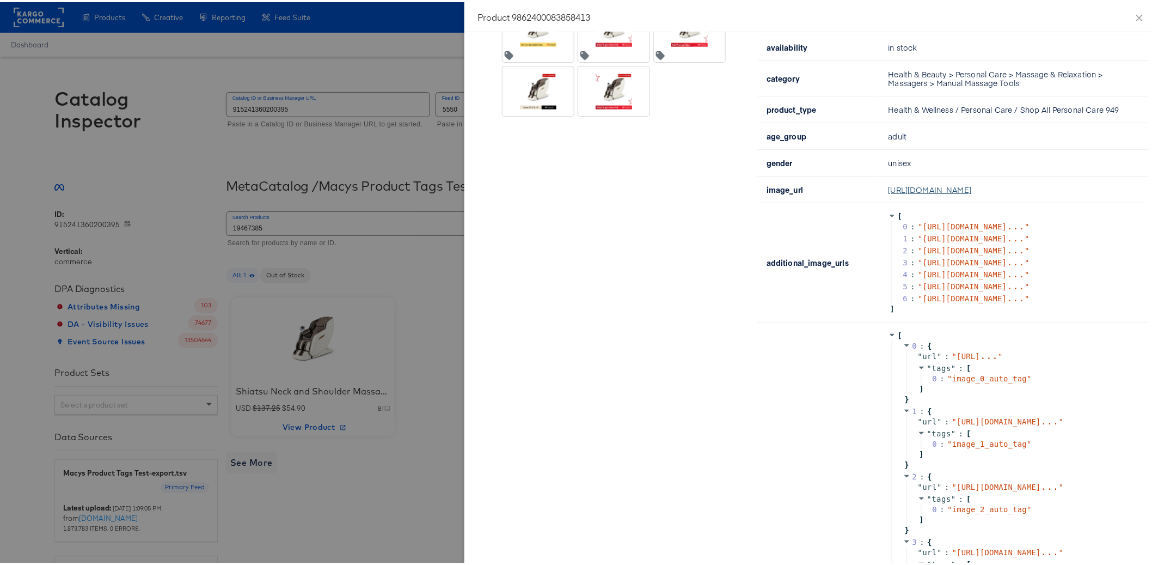
click at [970, 193] on link "https://redirect.stitcherads.io/redirect?url=aHR0cHM6Ly9zbGltYWdlcy5tYWN5c2Fzc2…" at bounding box center [929, 187] width 83 height 11
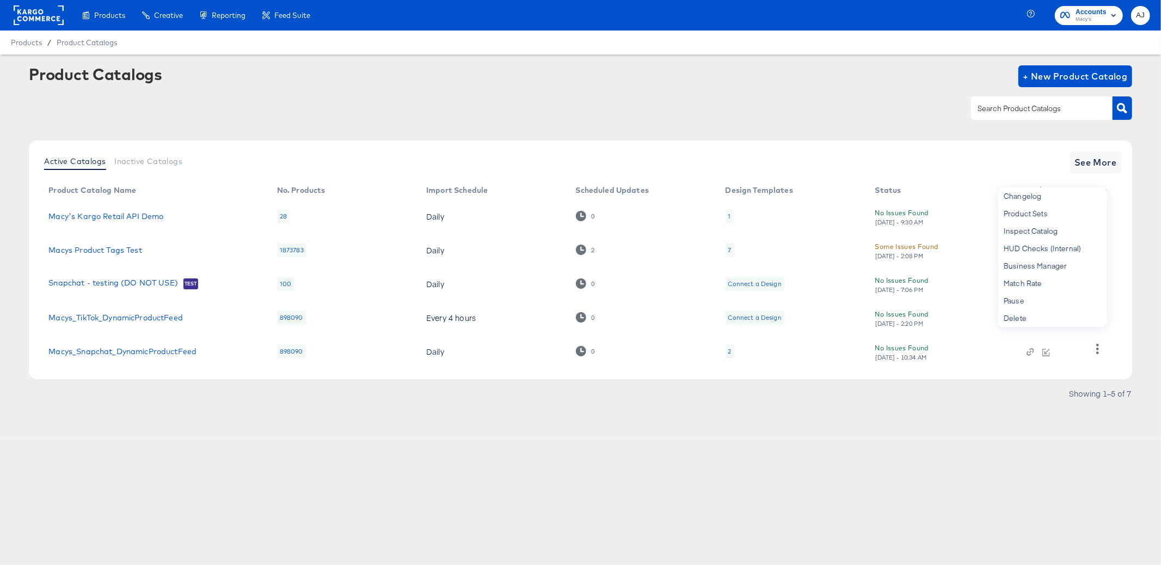
click at [313, 420] on article "Product Catalogs + New Product Catalog Active Catalogs Inactive Catalogs See Mo…" at bounding box center [580, 246] width 1161 height 385
